Goal: Information Seeking & Learning: Learn about a topic

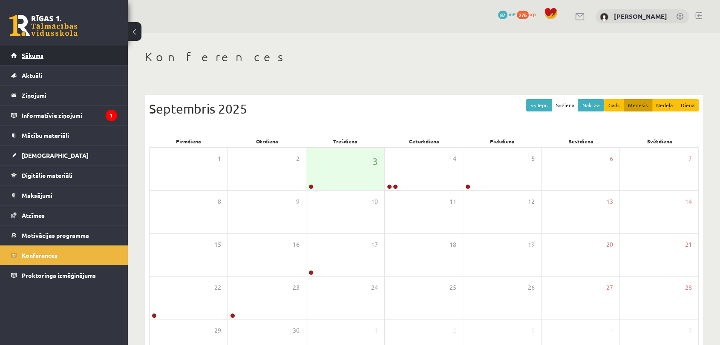
click at [46, 52] on link "Sākums" at bounding box center [64, 56] width 106 height 20
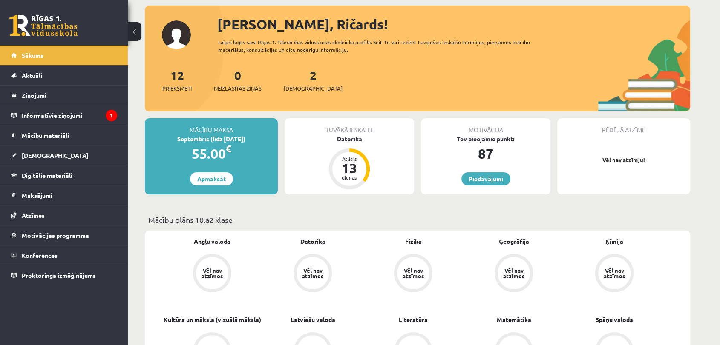
scroll to position [142, 0]
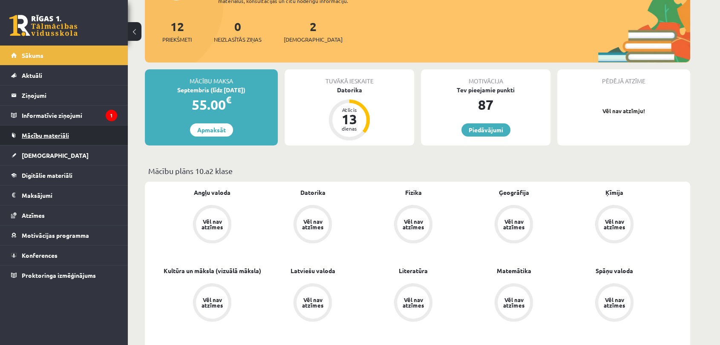
click at [66, 132] on span "Mācību materiāli" at bounding box center [45, 136] width 47 height 8
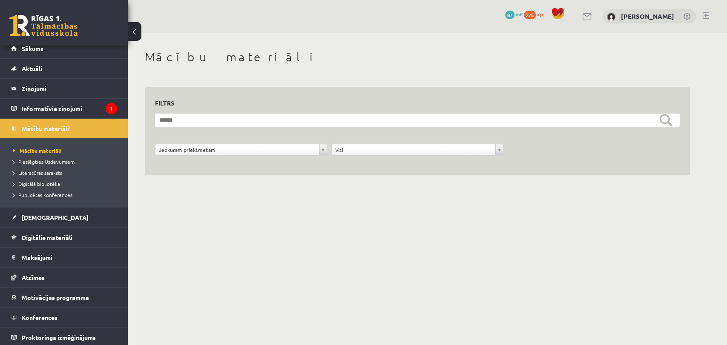
scroll to position [8, 0]
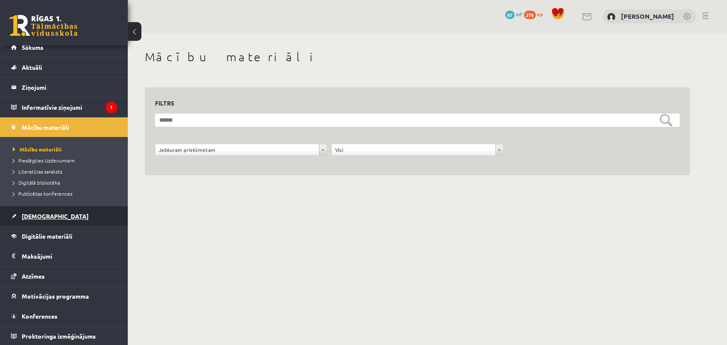
click at [37, 210] on link "[DEMOGRAPHIC_DATA]" at bounding box center [64, 217] width 106 height 20
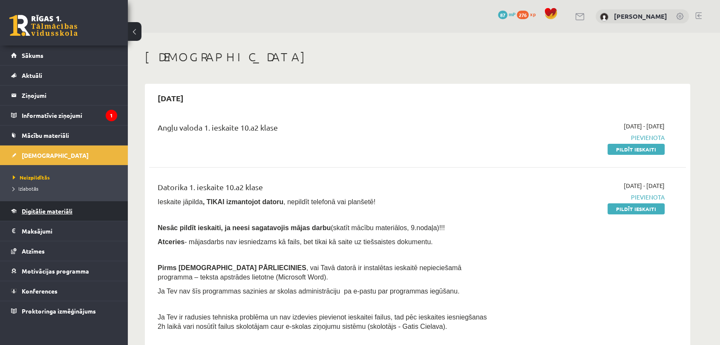
click at [56, 211] on span "Digitālie materiāli" at bounding box center [47, 211] width 51 height 8
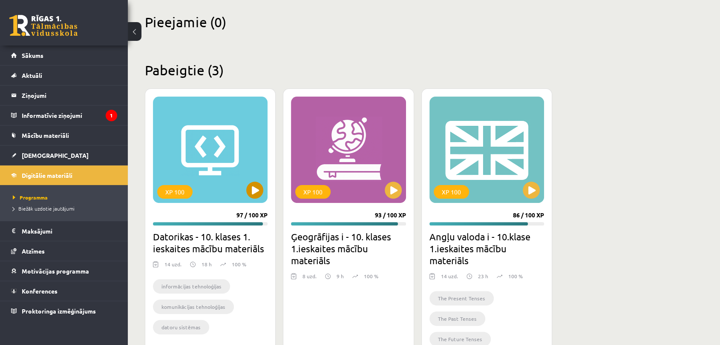
scroll to position [48, 0]
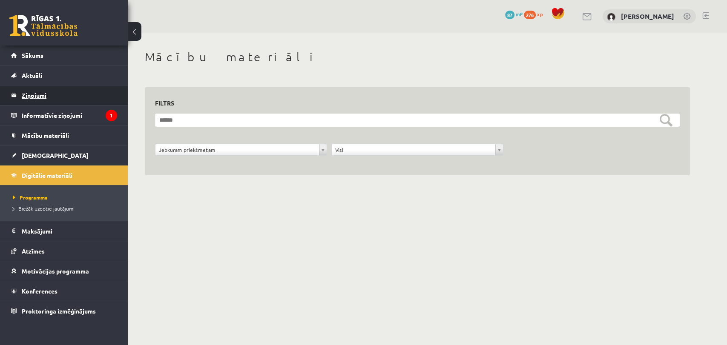
click at [37, 92] on legend "Ziņojumi 0" at bounding box center [69, 96] width 95 height 20
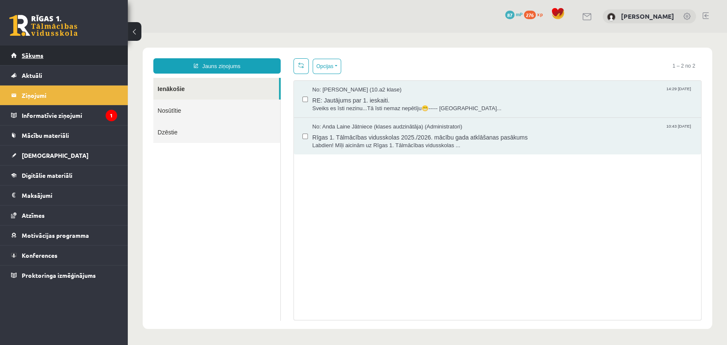
click at [45, 62] on link "Sākums" at bounding box center [64, 56] width 106 height 20
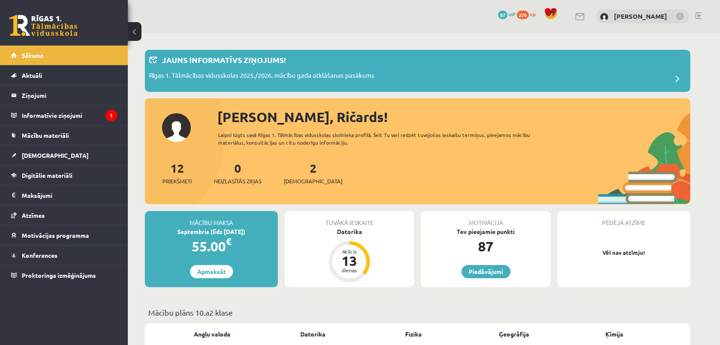
click at [53, 14] on div "0 Dāvanas 87 mP 276 xp" at bounding box center [64, 23] width 128 height 46
click at [55, 20] on link at bounding box center [43, 25] width 68 height 21
click at [56, 21] on link at bounding box center [43, 25] width 68 height 21
click at [136, 33] on button at bounding box center [135, 31] width 14 height 19
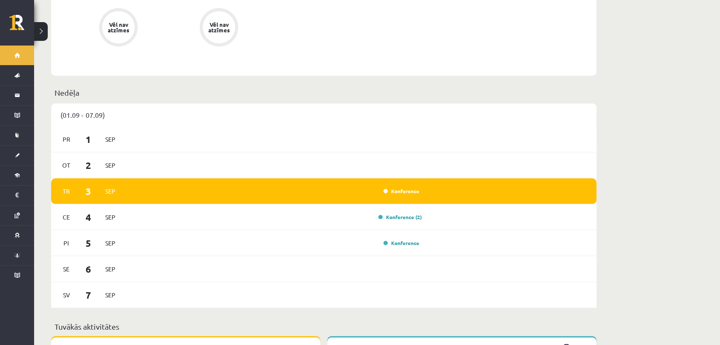
scroll to position [568, 0]
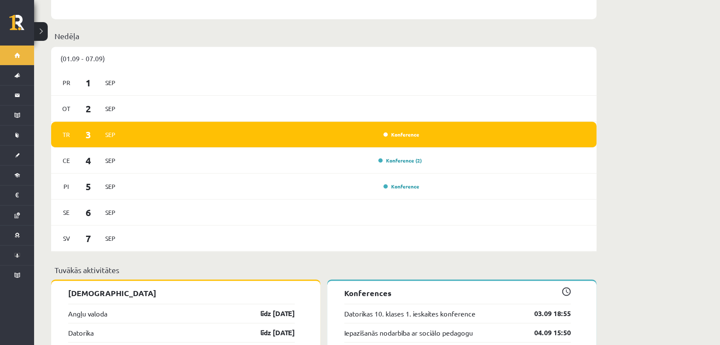
drag, startPoint x: 594, startPoint y: 42, endPoint x: 642, endPoint y: 37, distance: 48.4
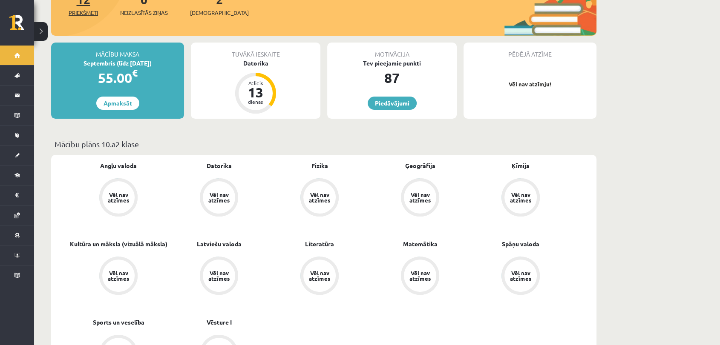
scroll to position [95, 0]
